Goal: Task Accomplishment & Management: Use online tool/utility

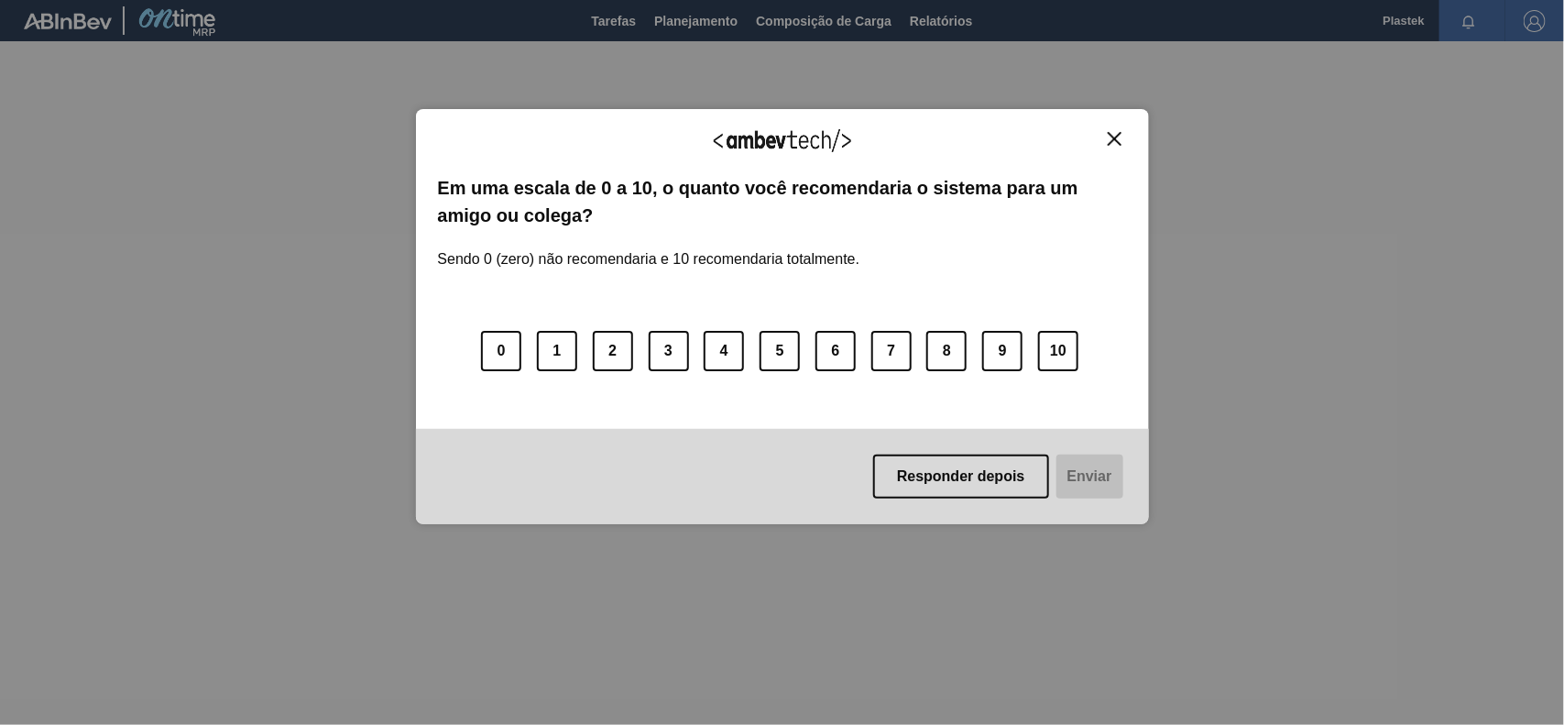
drag, startPoint x: 997, startPoint y: 355, endPoint x: 985, endPoint y: 392, distance: 39.4
click at [997, 355] on button "9" at bounding box center [1002, 351] width 40 height 40
click at [1090, 481] on button "Enviar" at bounding box center [1088, 476] width 71 height 44
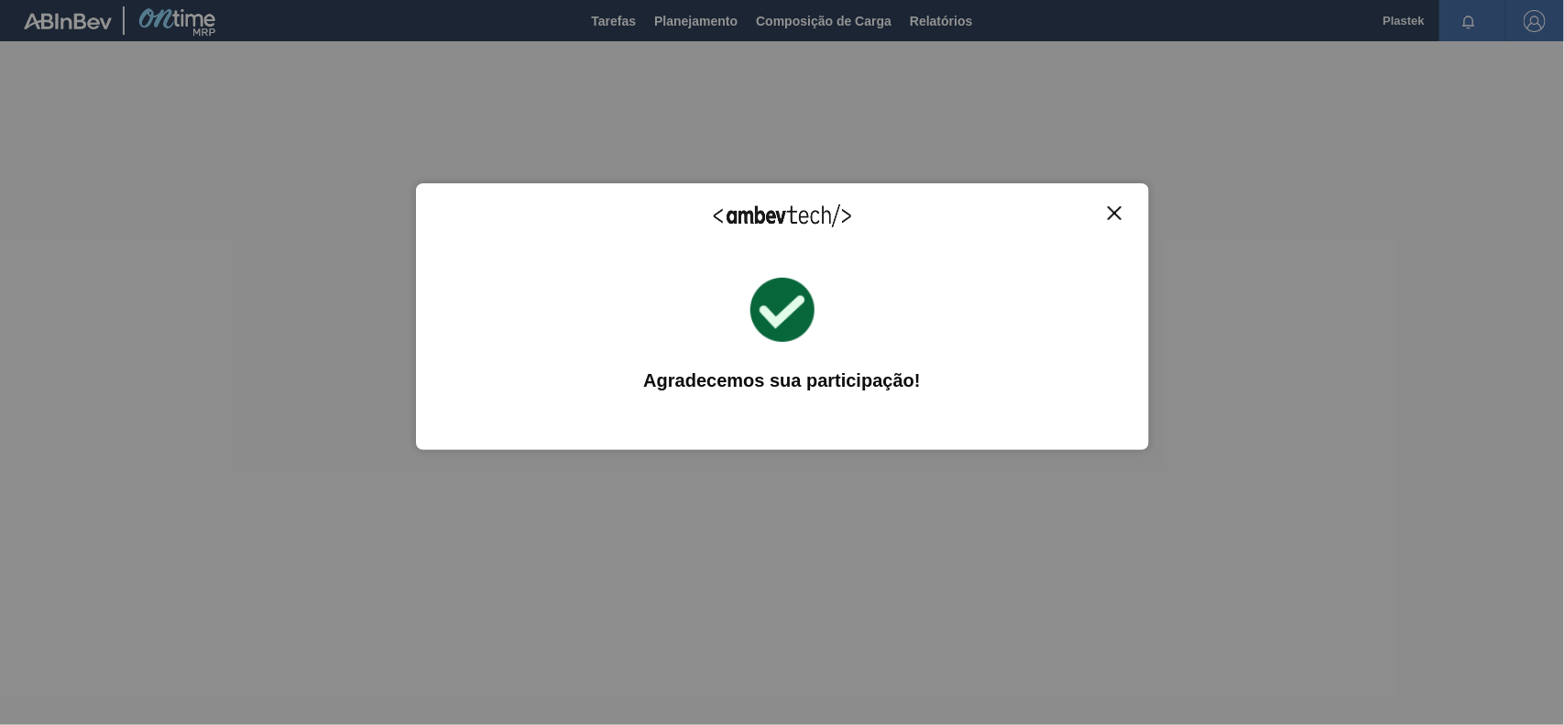
click at [1111, 211] on img "Close" at bounding box center [1114, 213] width 14 height 14
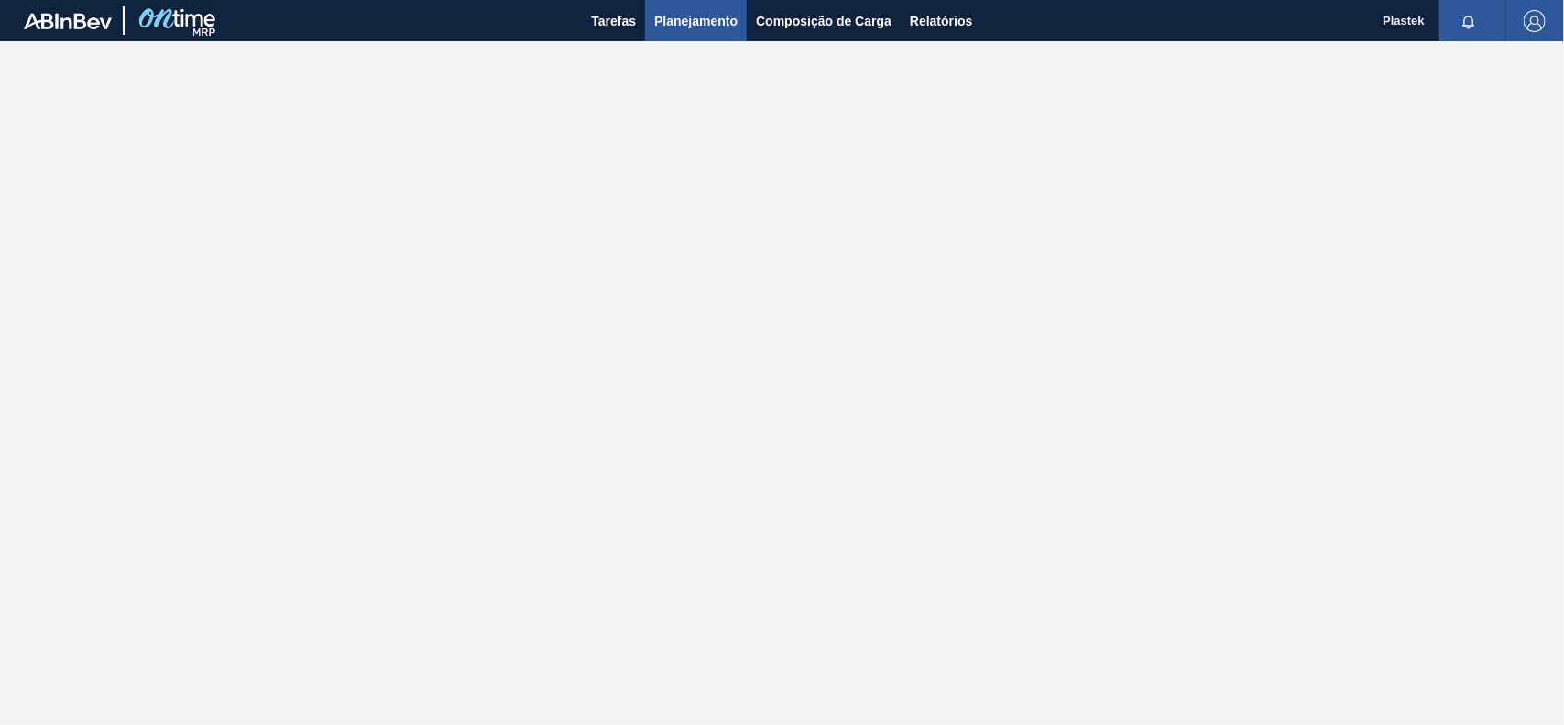
click at [684, 21] on span "Planejamento" at bounding box center [695, 21] width 83 height 22
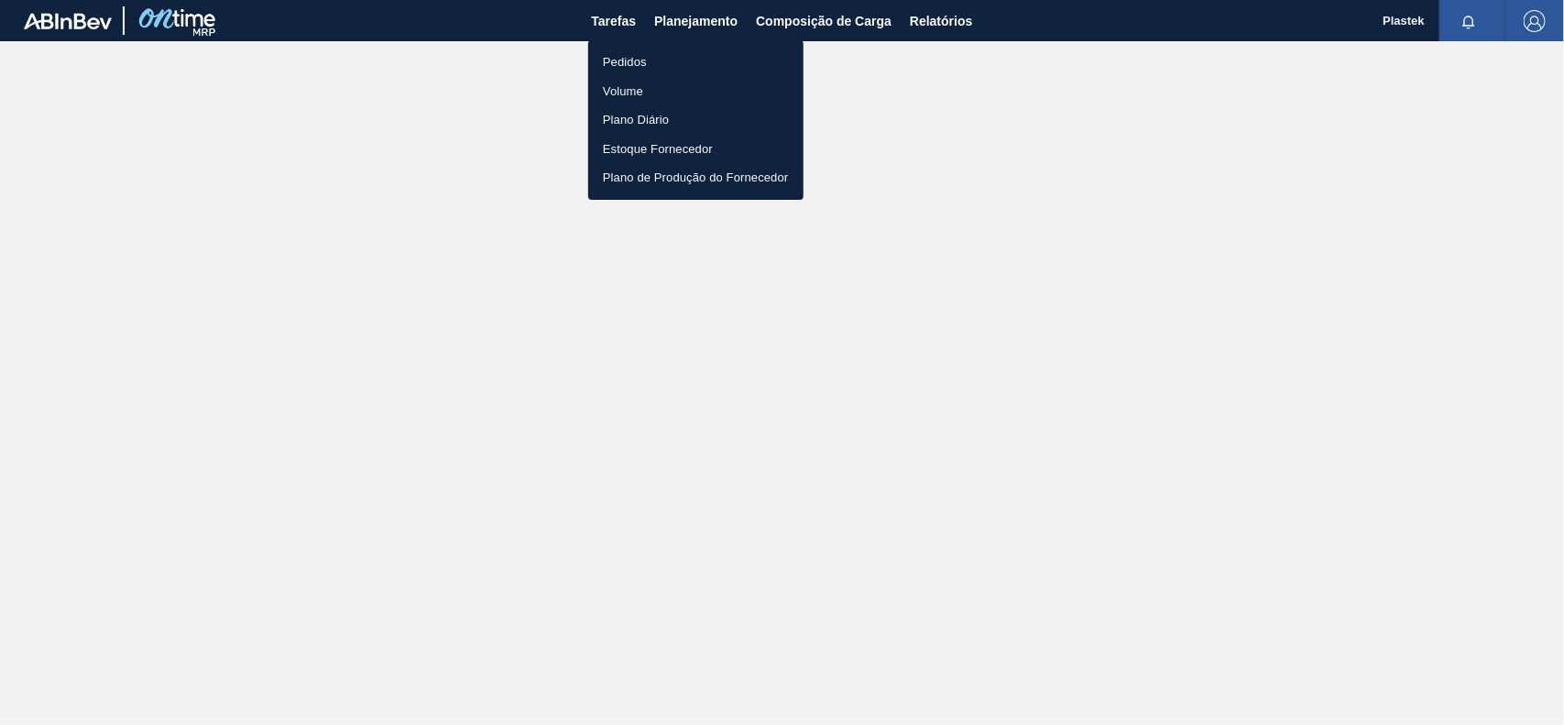
click at [767, 19] on div at bounding box center [782, 362] width 1564 height 725
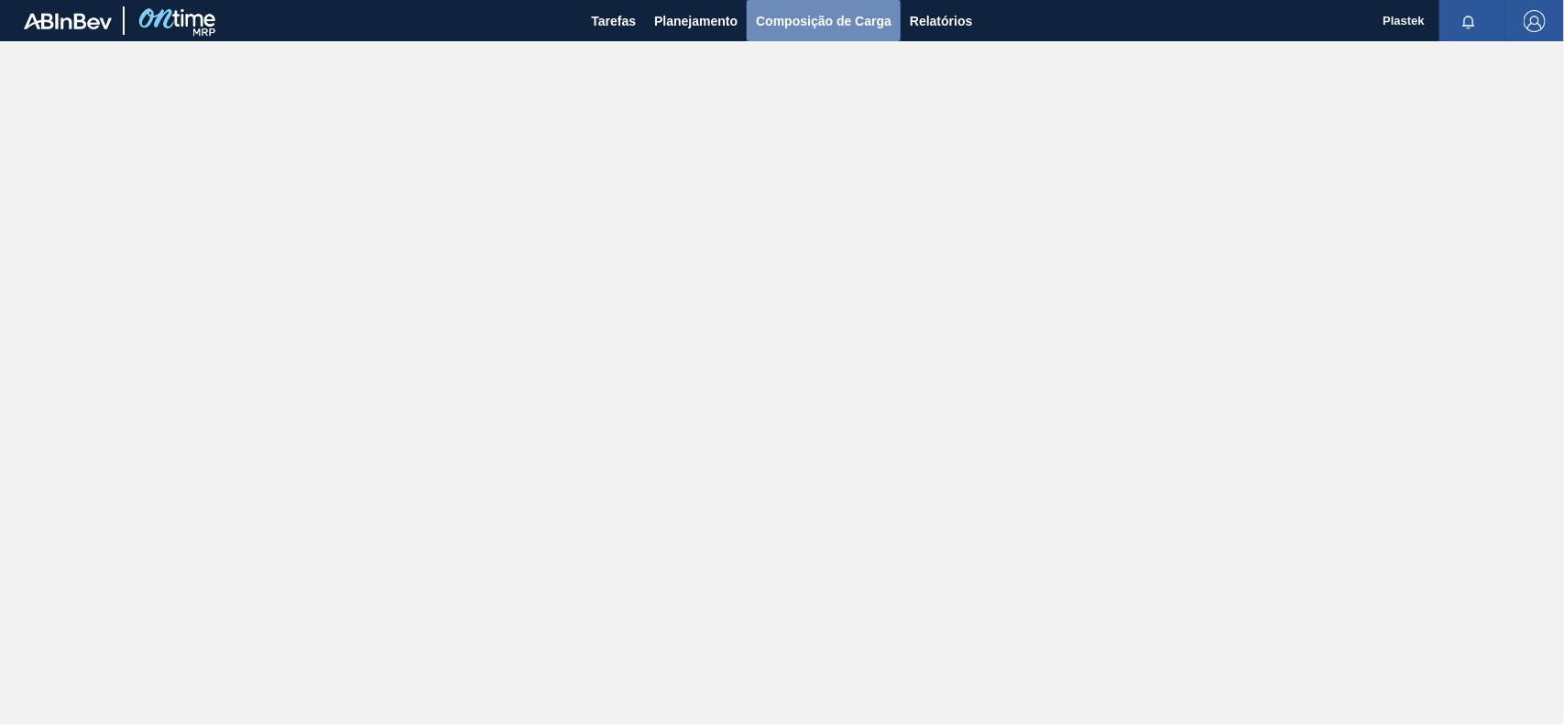
click at [776, 15] on span "Composição de Carga" at bounding box center [824, 21] width 136 height 22
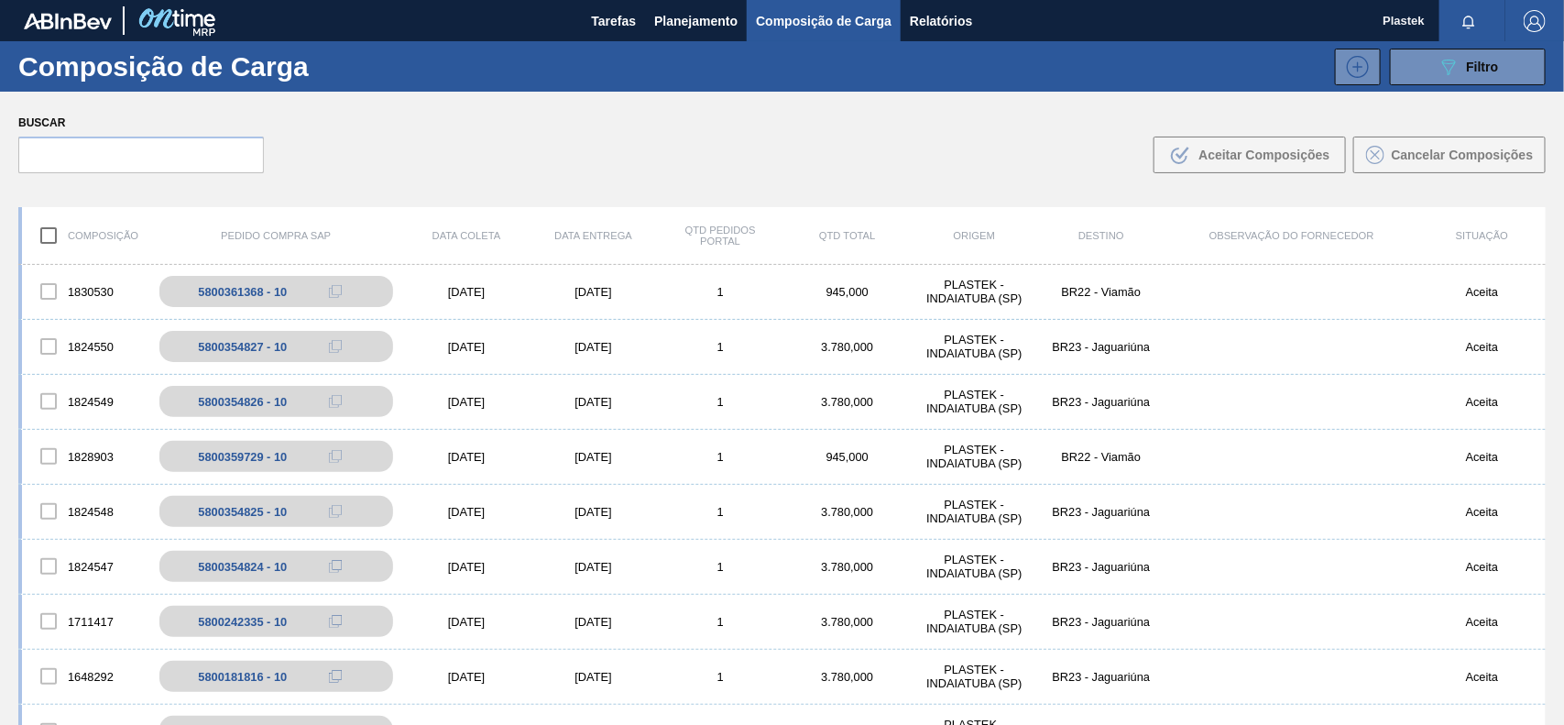
click at [1523, 23] on img "button" at bounding box center [1534, 21] width 22 height 22
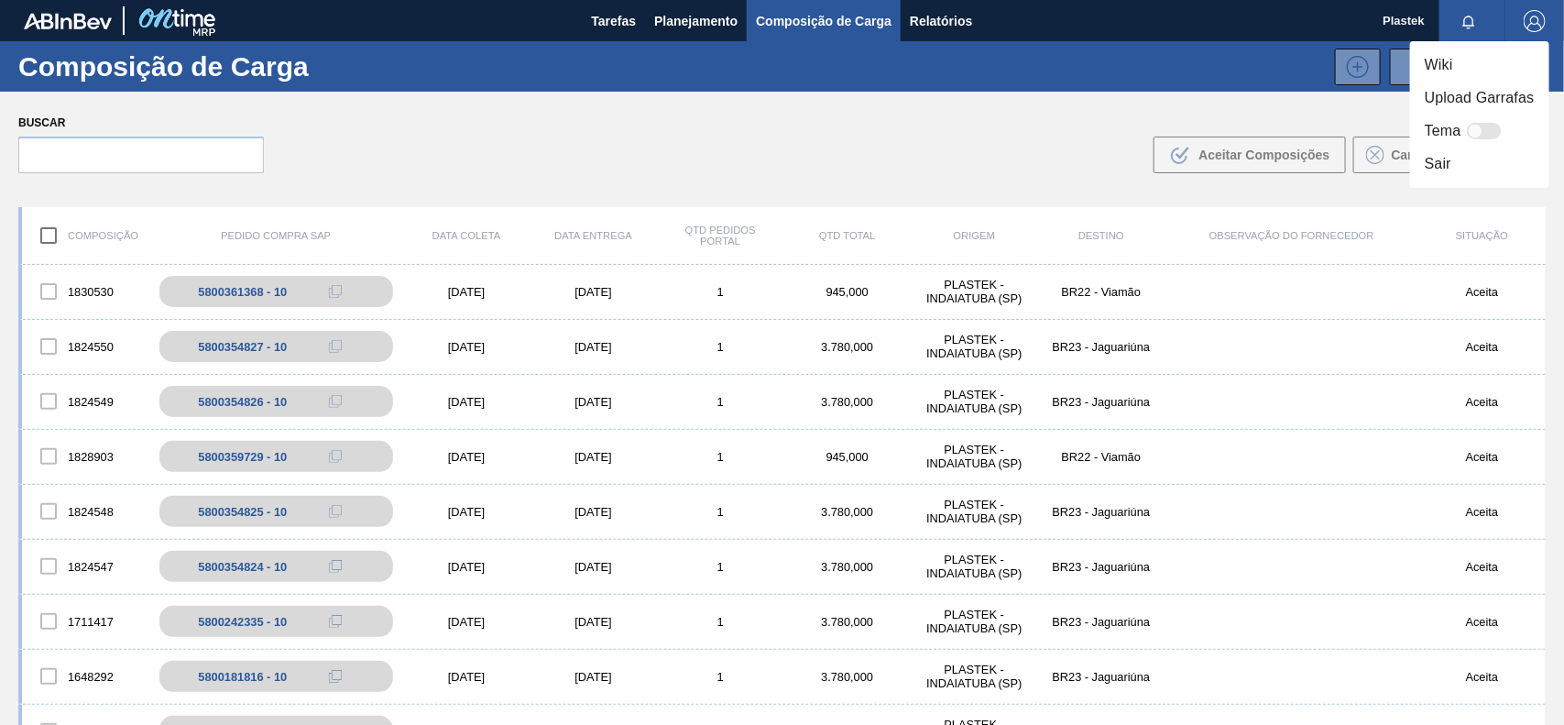
click at [1452, 158] on li "Sair" at bounding box center [1479, 163] width 139 height 33
